Goal: Navigation & Orientation: Find specific page/section

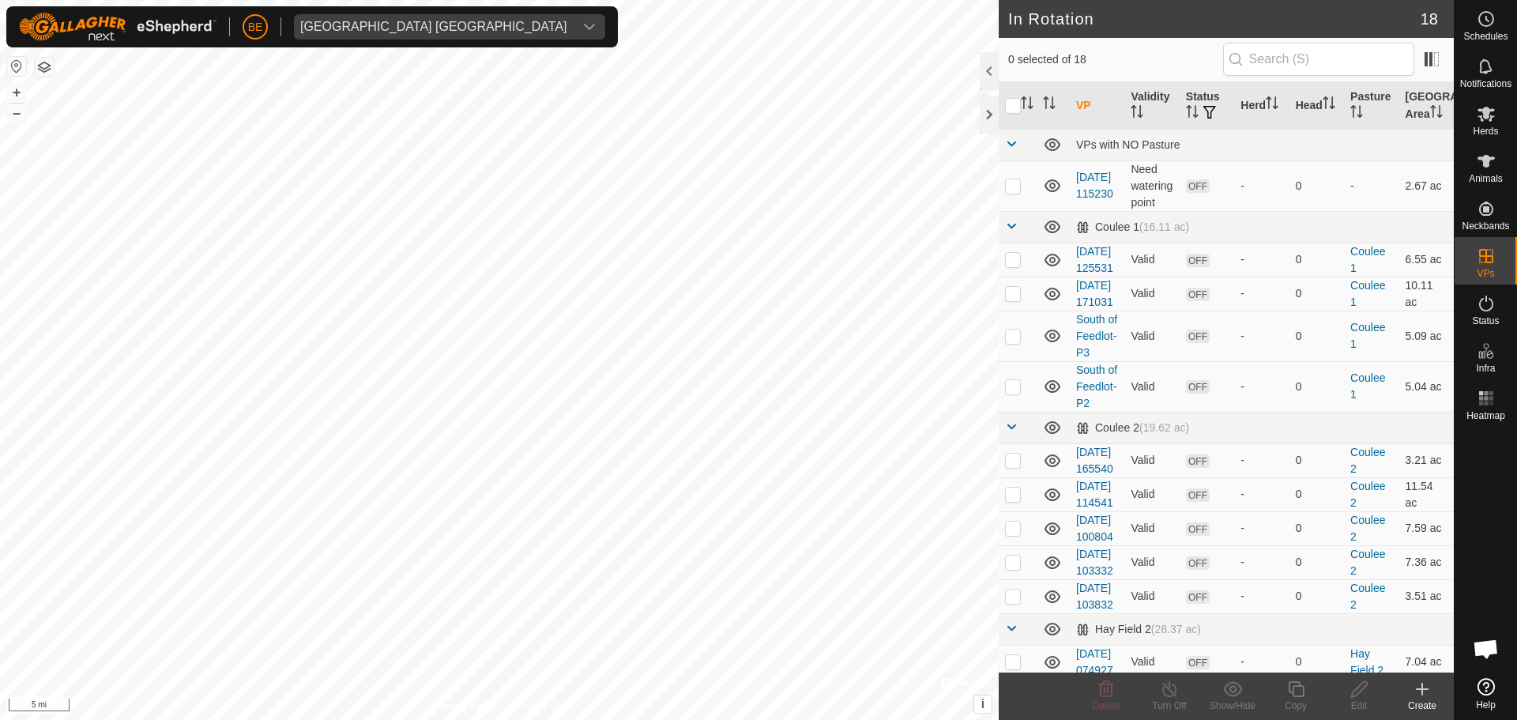
click at [661, 719] on html "BE [GEOGRAPHIC_DATA] [GEOGRAPHIC_DATA] Schedules Notifications Herds Animals Ne…" at bounding box center [758, 360] width 1517 height 720
